Goal: Navigation & Orientation: Find specific page/section

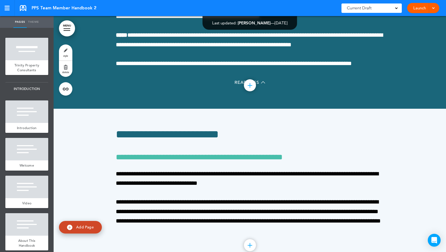
scroll to position [1229, 0]
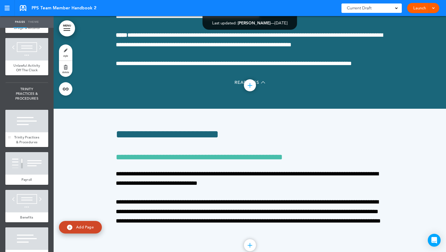
click at [31, 133] on div at bounding box center [26, 121] width 43 height 23
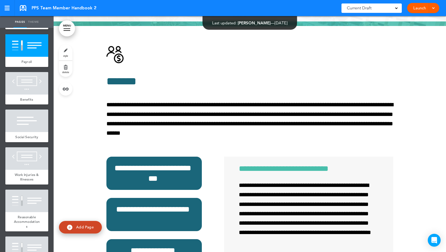
scroll to position [1348, 0]
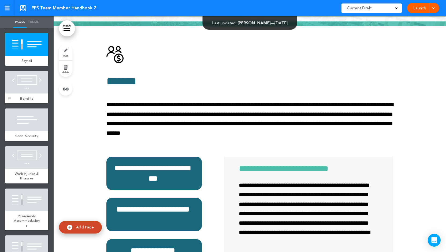
click at [25, 94] on div at bounding box center [26, 82] width 43 height 23
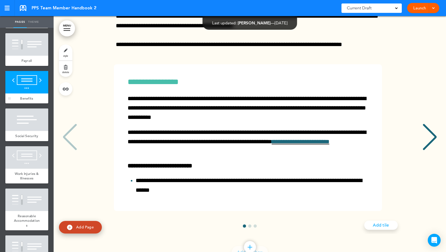
scroll to position [9714, 0]
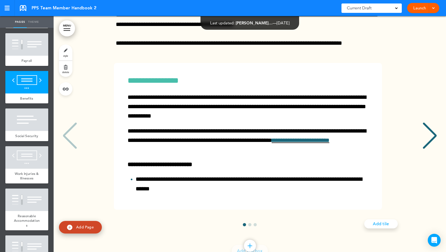
click at [32, 28] on div "Trinity Practices & Procedures" at bounding box center [26, 20] width 43 height 15
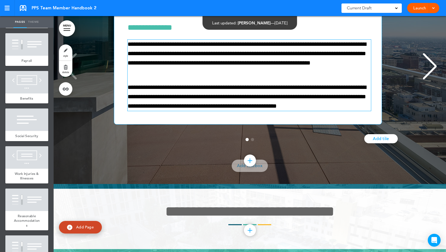
scroll to position [9018, 0]
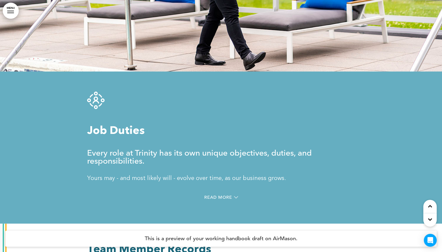
scroll to position [4021, 0]
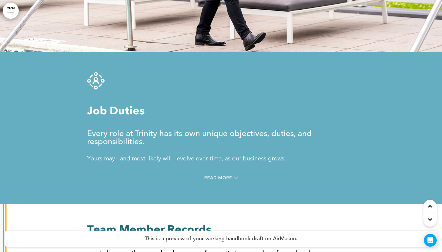
click at [223, 173] on div "Read More" at bounding box center [221, 178] width 268 height 11
click at [222, 176] on span "Read More" at bounding box center [218, 178] width 28 height 4
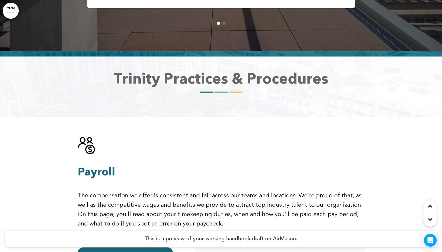
scroll to position [7706, 0]
